Goal: Information Seeking & Learning: Find specific fact

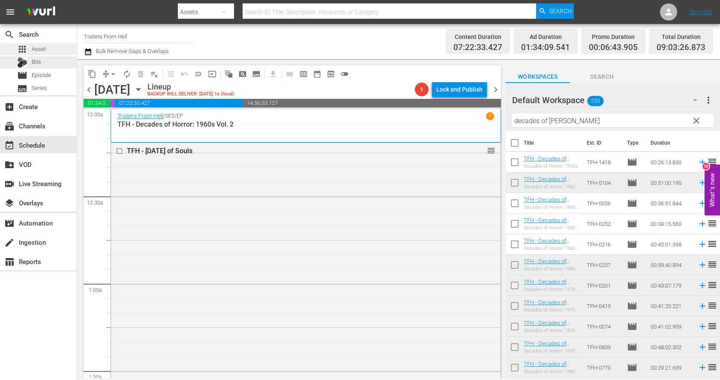
click at [49, 53] on div "apps Asset" at bounding box center [38, 49] width 77 height 12
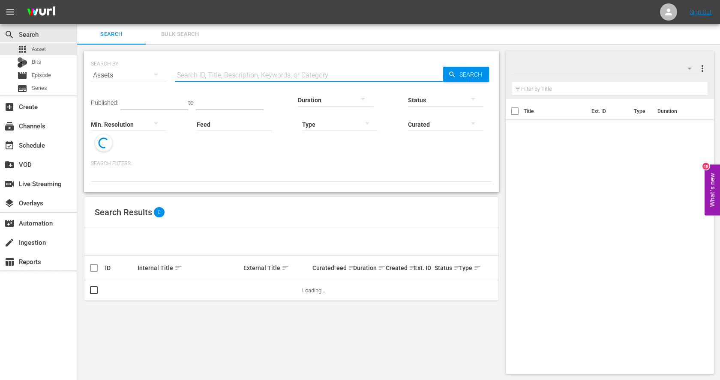
click at [227, 73] on input "text" at bounding box center [309, 75] width 268 height 21
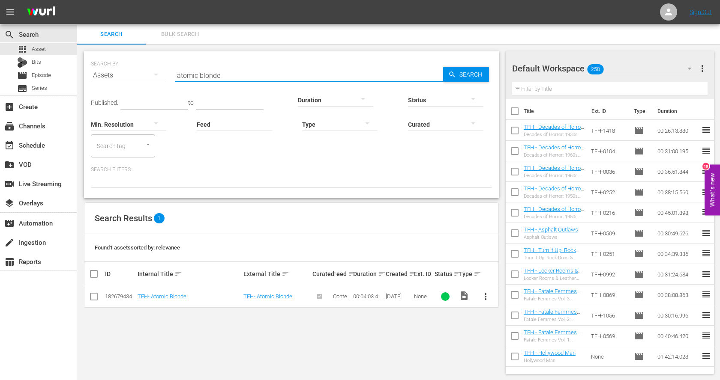
click at [217, 74] on input "atomic blonde" at bounding box center [309, 75] width 268 height 21
paste input "Running Scared"
click at [291, 75] on input "Running Scared" at bounding box center [309, 75] width 268 height 21
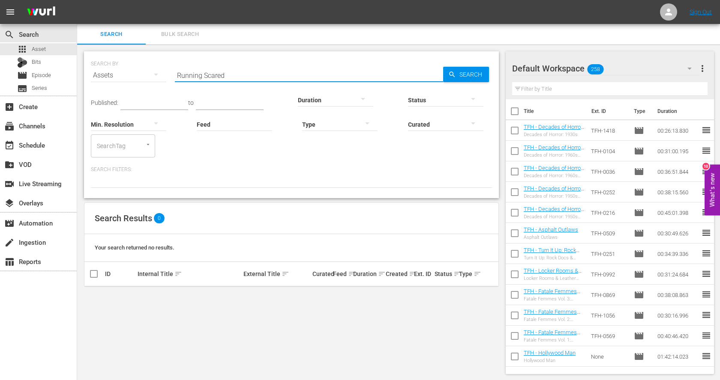
click at [291, 75] on input "Running Scared" at bounding box center [309, 75] width 268 height 21
paste input "Point Break"
click at [204, 67] on input "Point Break" at bounding box center [309, 75] width 268 height 21
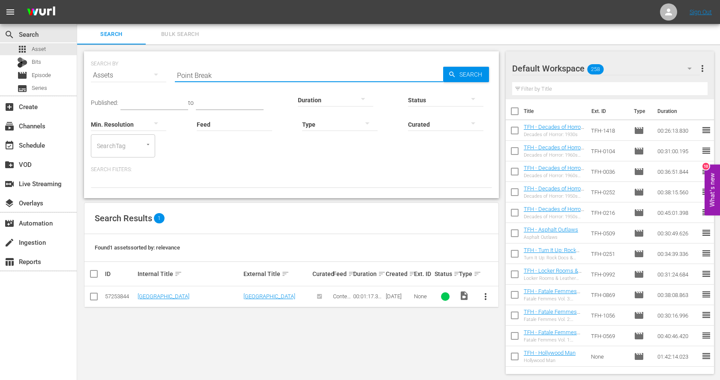
click at [204, 67] on input "Point Break" at bounding box center [309, 75] width 268 height 21
paste input "Blue Steel"
click at [296, 74] on input "Blue Steel" at bounding box center [309, 75] width 268 height 21
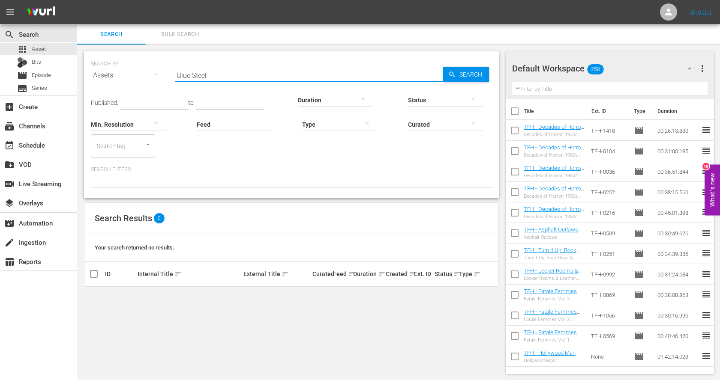
paste input "Dolemite"
click at [224, 76] on input "Dolemite" at bounding box center [309, 75] width 268 height 21
paste input "Ghost Story"
click at [278, 74] on input "Ghost Story" at bounding box center [309, 75] width 268 height 21
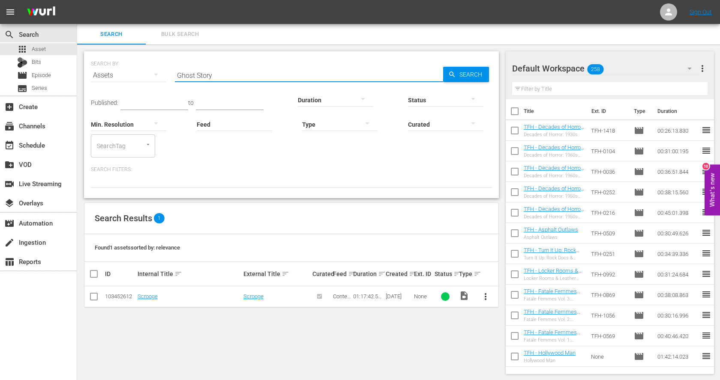
click at [278, 74] on input "Ghost Story" at bounding box center [309, 75] width 268 height 21
paste input "A Long Strange Trip"
type input "A Long Strange Trip"
